Goal: Check status: Check status

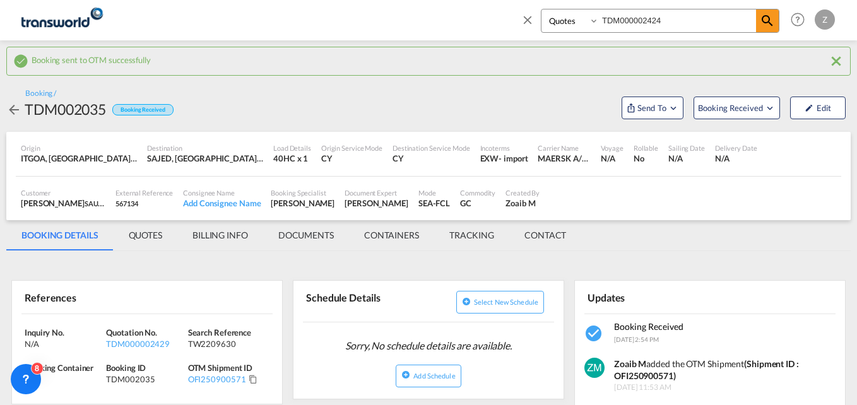
select select "Quotes"
click at [541, 9] on select "Bookings Quotes Enquiries" at bounding box center [571, 20] width 60 height 23
drag, startPoint x: 681, startPoint y: 20, endPoint x: 534, endPoint y: 22, distance: 147.0
click at [534, 22] on div "Bookings Quotes Enquiries TDM000002424" at bounding box center [650, 24] width 259 height 30
paste input "TDM000002362"
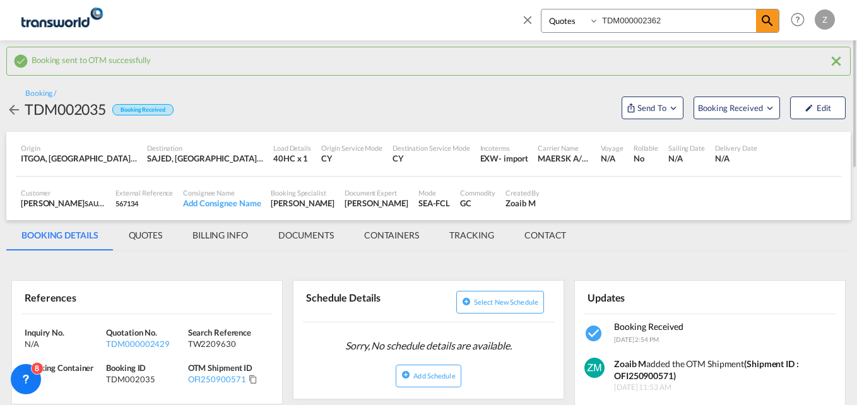
type input "TDM000002362"
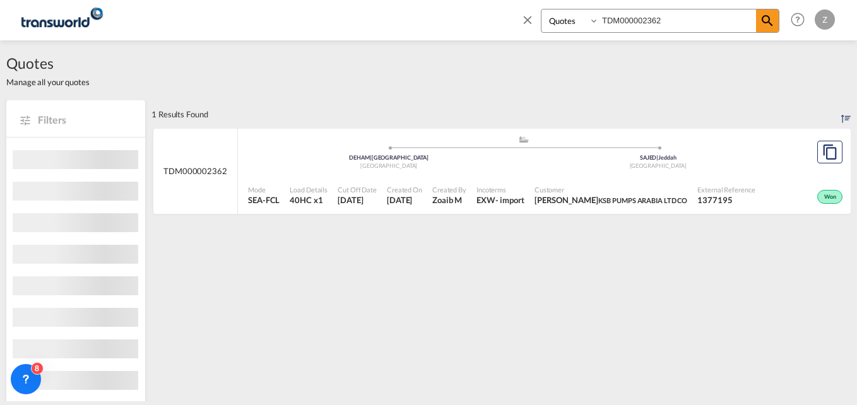
click at [519, 192] on span "Incoterms" at bounding box center [500, 189] width 48 height 9
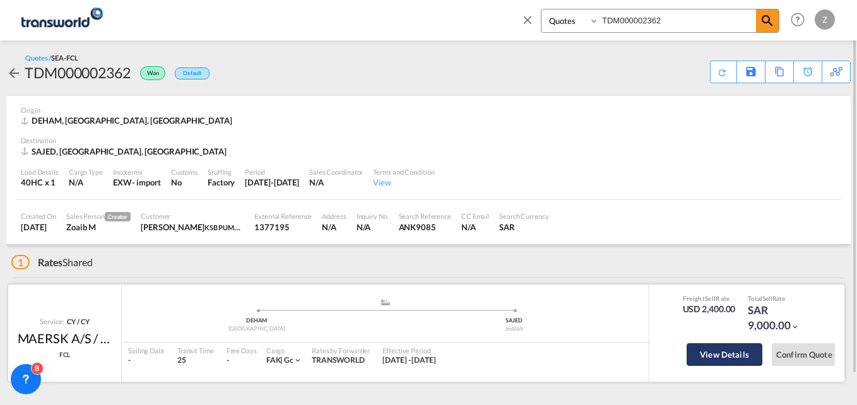
click at [729, 353] on button "View Details" at bounding box center [725, 354] width 76 height 23
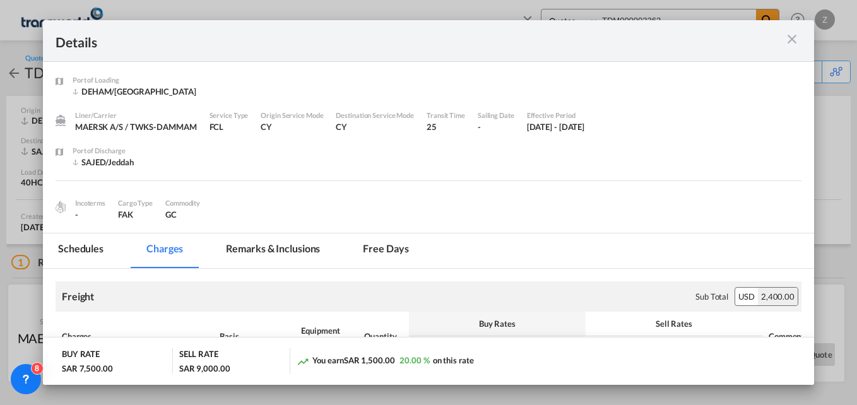
scroll to position [101, 0]
